Goal: Task Accomplishment & Management: Use online tool/utility

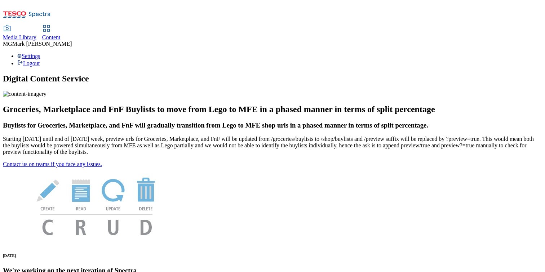
click at [36, 34] on span "Media Library" at bounding box center [20, 37] width 34 height 6
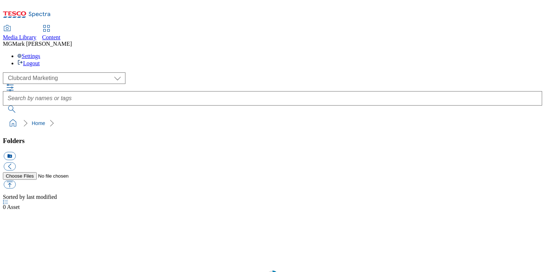
scroll to position [0, 0]
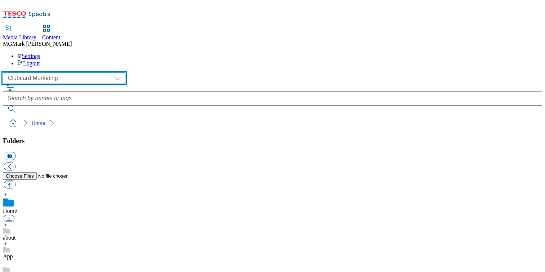
click at [54, 72] on select "Clubcard Marketing Dotcom UK FnF Stores GHS Marketing UK GHS Product UK GHS ROI…" at bounding box center [64, 78] width 123 height 12
select select "flare-ghs-mktg"
click at [5, 72] on select "Clubcard Marketing Dotcom UK FnF Stores GHS Marketing UK GHS Product UK GHS ROI…" at bounding box center [64, 78] width 123 height 12
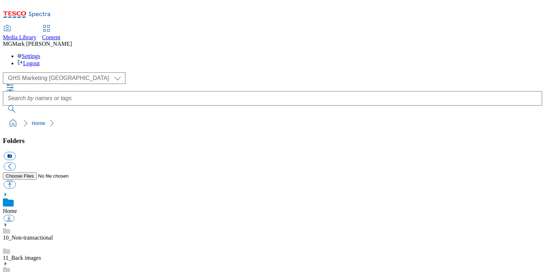
click at [61, 34] on div "Content" at bounding box center [51, 37] width 18 height 6
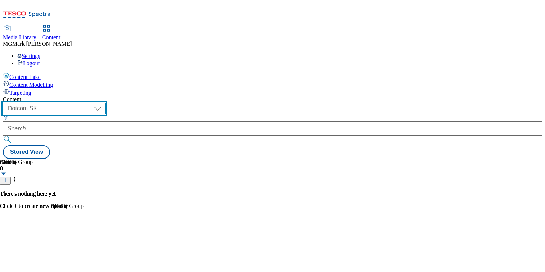
click at [106, 103] on select "Dotcom CZ Dotcom SK ghs-roi ghs-uk Phones UK" at bounding box center [54, 109] width 103 height 12
select select "ghs-uk"
click at [94, 103] on select "Dotcom CZ Dotcom SK ghs-roi ghs-uk Phones UK" at bounding box center [54, 109] width 103 height 12
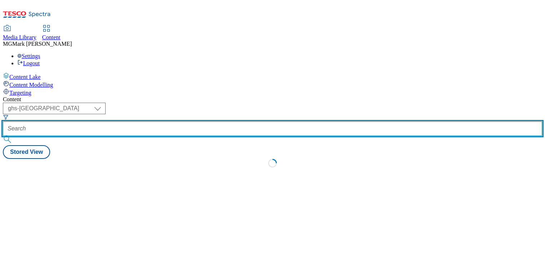
click at [175, 122] on input "text" at bounding box center [273, 129] width 540 height 14
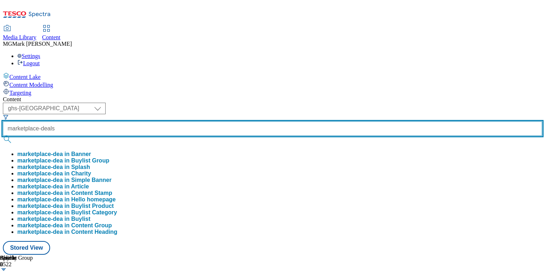
type input "marketplace-deals"
click at [3, 136] on button "submit" at bounding box center [8, 139] width 10 height 7
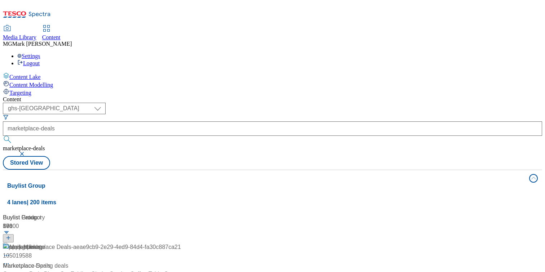
scroll to position [76, 0]
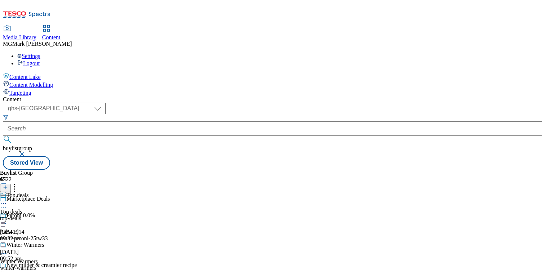
click at [57, 192] on div "Top deals Top deals top-deals 15 Oct 2025 09:32 am" at bounding box center [28, 217] width 57 height 50
click at [39, 215] on div "top-deals" at bounding box center [19, 218] width 39 height 6
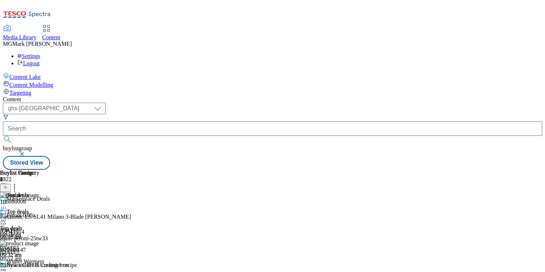
scroll to position [0, 95]
click at [8, 185] on icon at bounding box center [5, 187] width 5 height 5
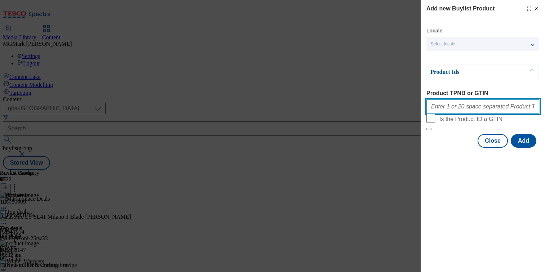
click at [443, 111] on input "Product TPNB or GTIN" at bounding box center [483, 107] width 113 height 14
paste input "105015528 105015522 105968125 105234814 105234873 106125237 105234832 105234892…"
type input "105015528 105015522 105968125 105234814 105234873 106125237 105234832 105234892…"
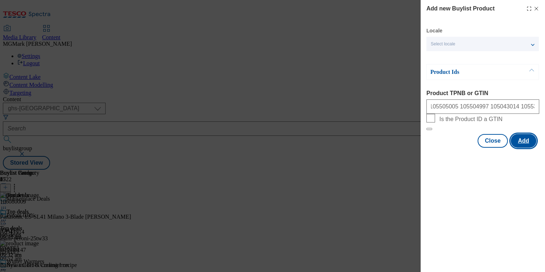
click at [521, 148] on button "Add" at bounding box center [524, 141] width 26 height 14
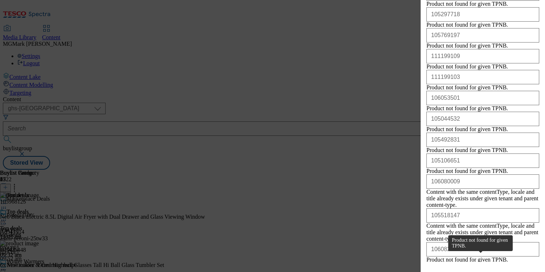
scroll to position [819, 0]
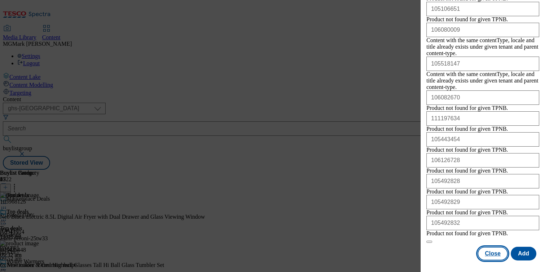
click at [490, 249] on button "Close" at bounding box center [493, 254] width 30 height 14
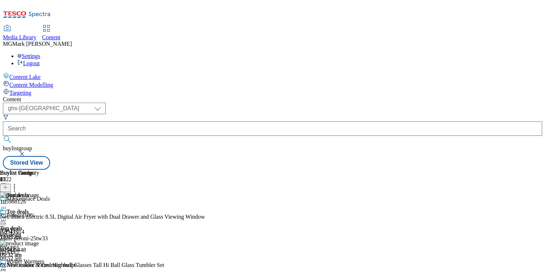
scroll to position [419, 0]
